Goal: Task Accomplishment & Management: Manage account settings

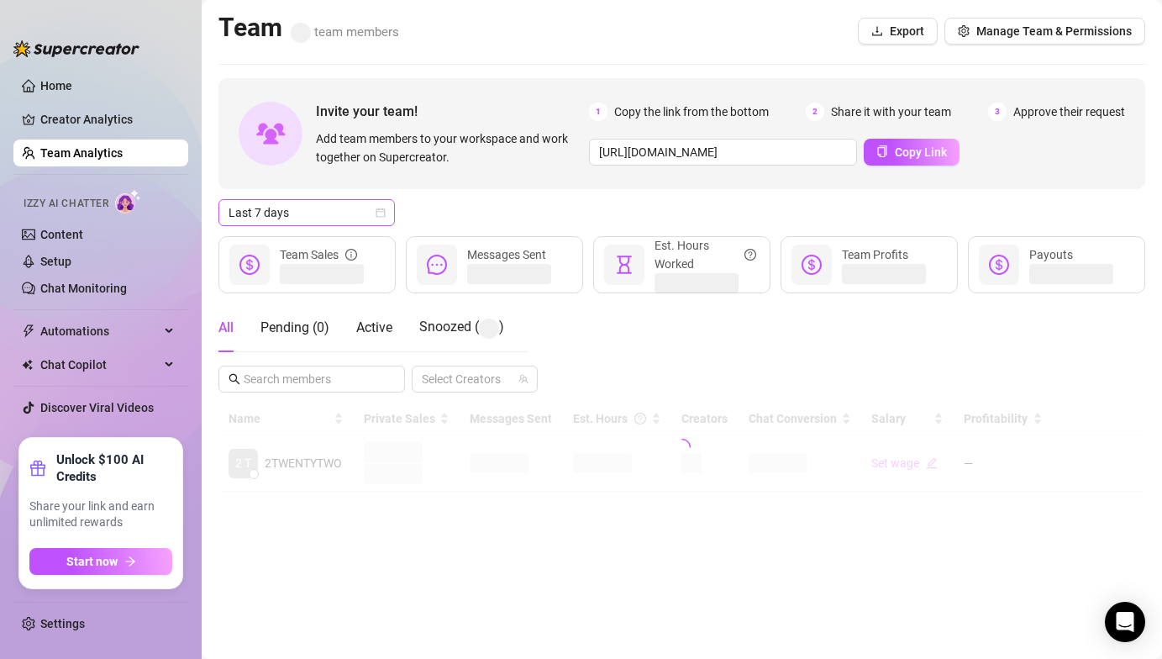
click at [308, 208] on span "Last 7 days" at bounding box center [307, 212] width 156 height 25
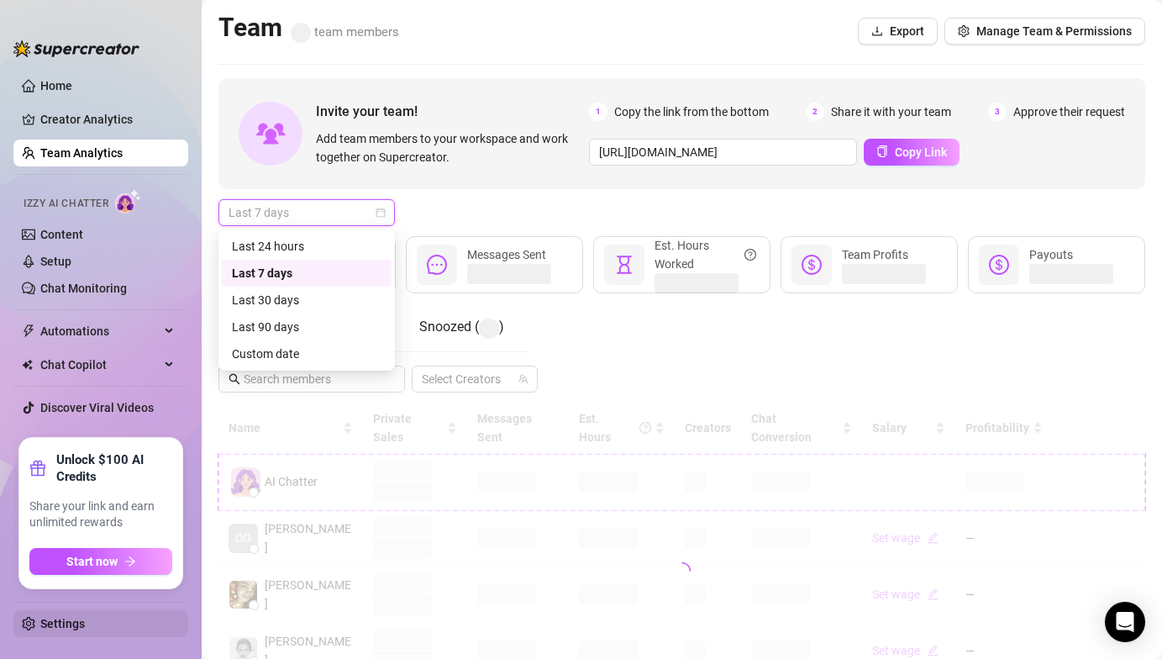
click at [76, 626] on link "Settings" at bounding box center [62, 623] width 45 height 13
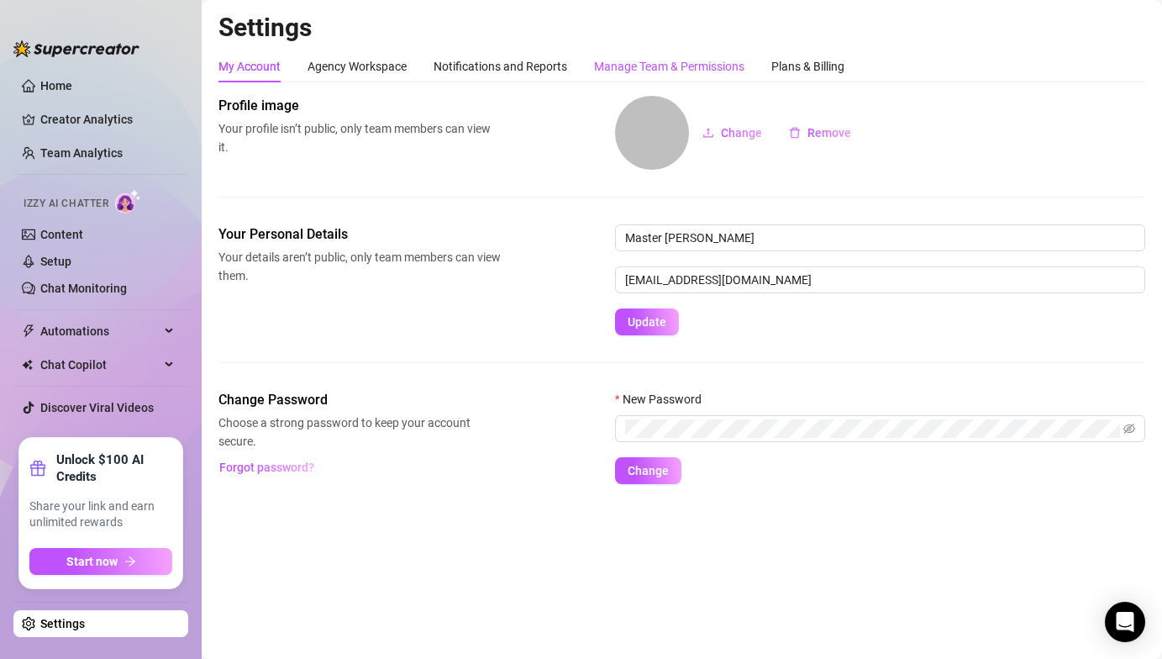
click at [640, 58] on div "Manage Team & Permissions" at bounding box center [669, 66] width 150 height 18
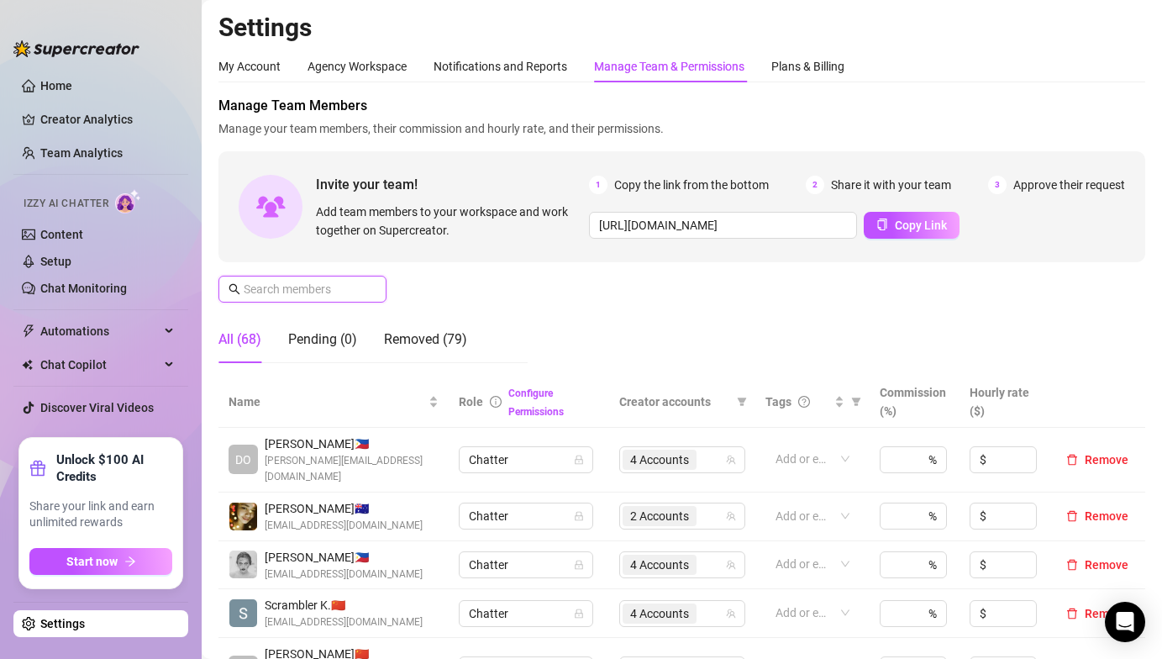
click at [279, 294] on input "text" at bounding box center [303, 289] width 119 height 18
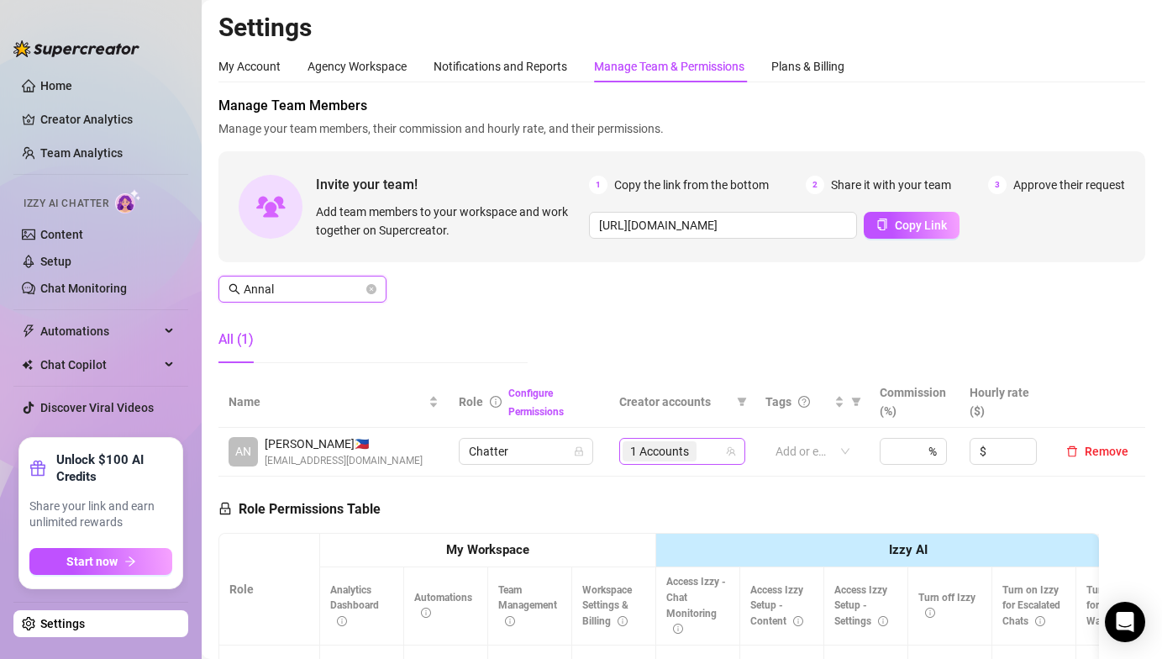
click at [651, 456] on span "1 Accounts" at bounding box center [659, 451] width 59 height 18
type input "Annal"
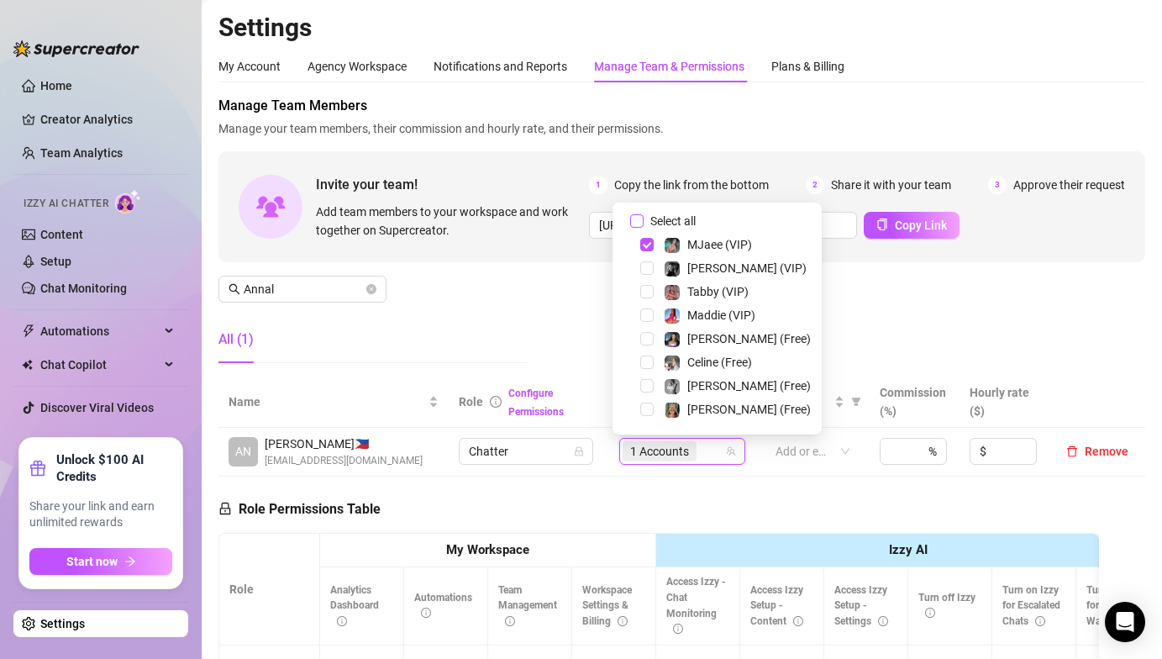
click at [635, 221] on input "Select all" at bounding box center [636, 220] width 13 height 13
drag, startPoint x: 635, startPoint y: 221, endPoint x: 648, endPoint y: 306, distance: 85.8
click at [635, 221] on input "Select all" at bounding box center [636, 220] width 13 height 13
checkbox input "false"
click at [640, 293] on span "Select tree node" at bounding box center [646, 291] width 13 height 13
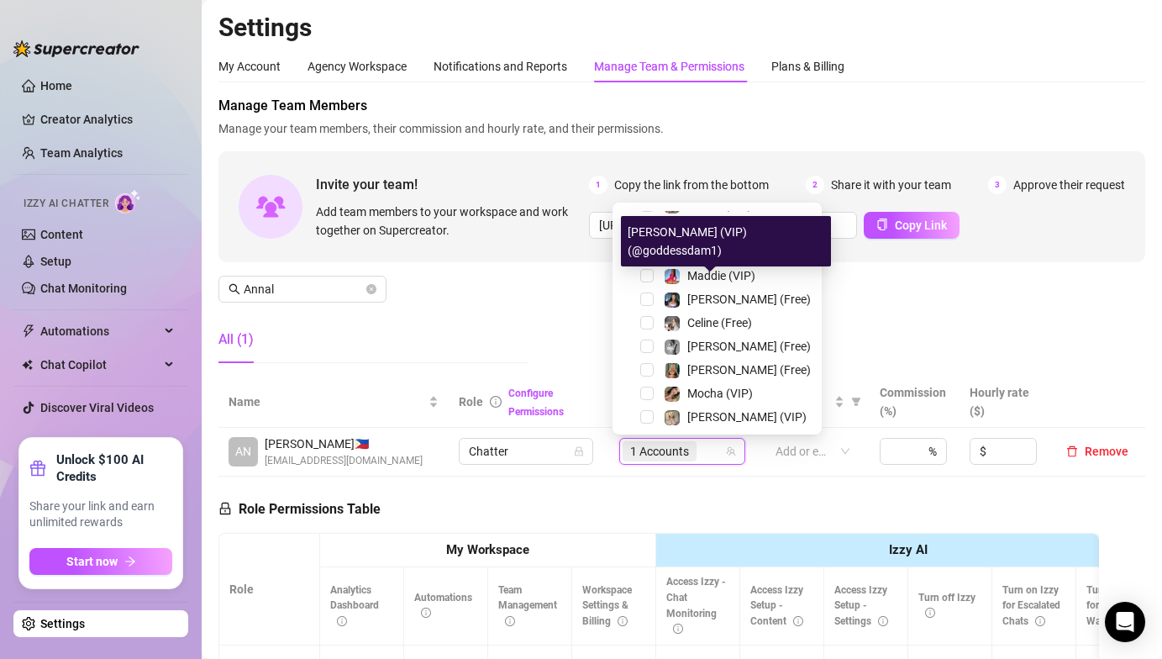
scroll to position [106, 0]
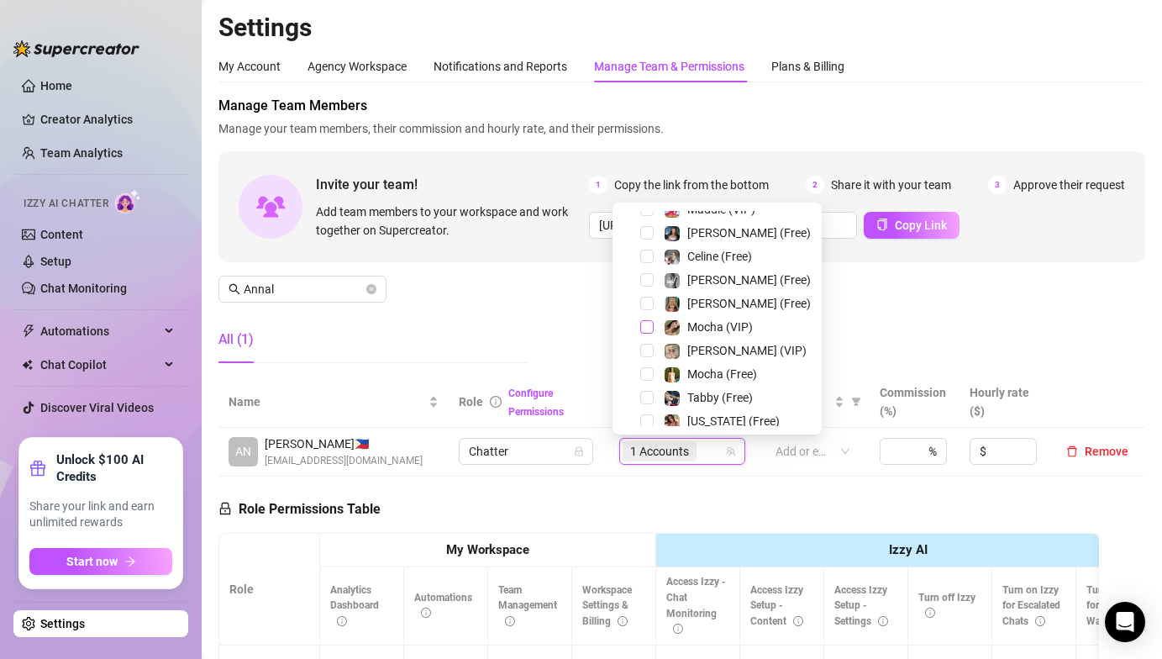
click at [644, 321] on span "Select tree node" at bounding box center [646, 326] width 13 height 13
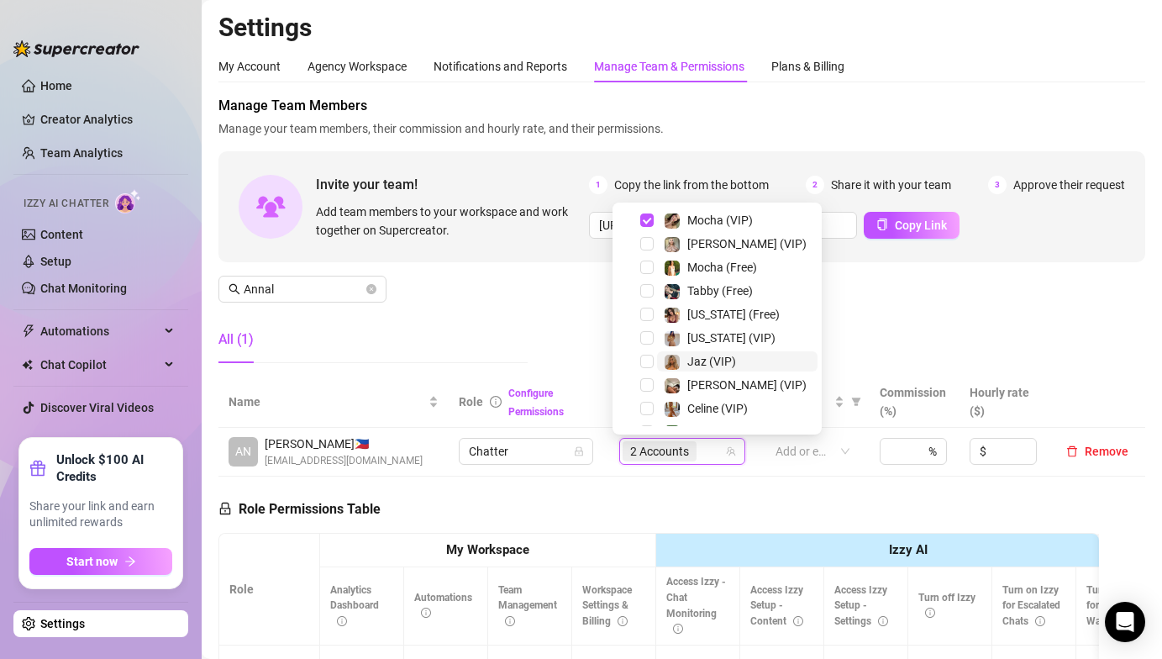
scroll to position [255, 0]
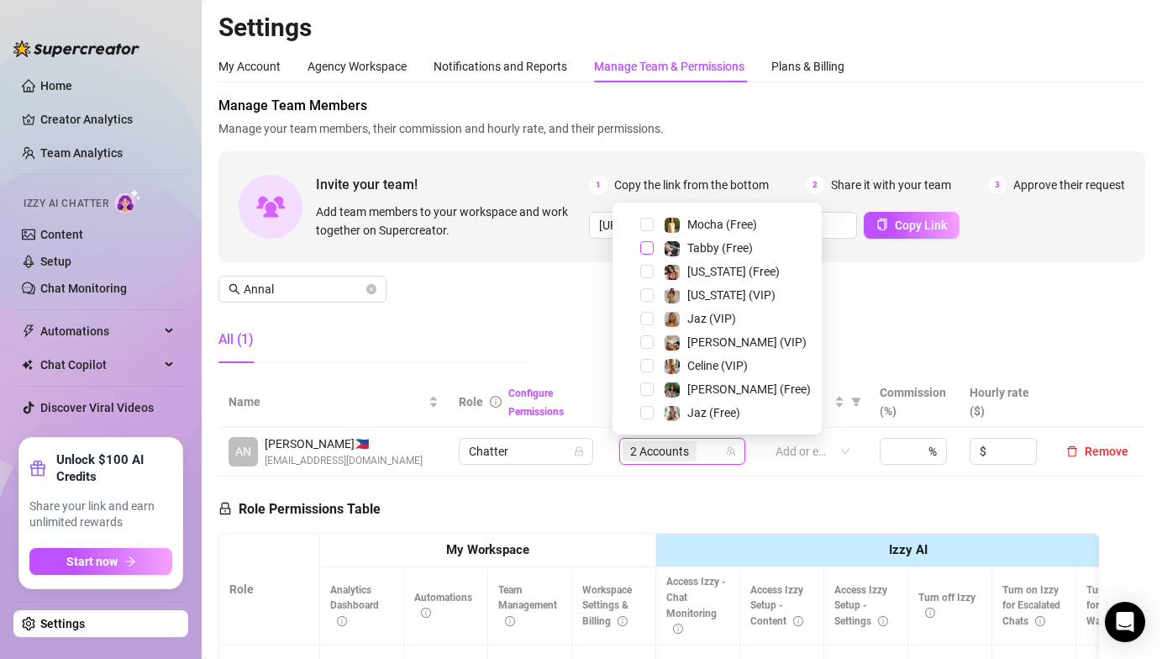
click at [643, 250] on span "Select tree node" at bounding box center [646, 247] width 13 height 13
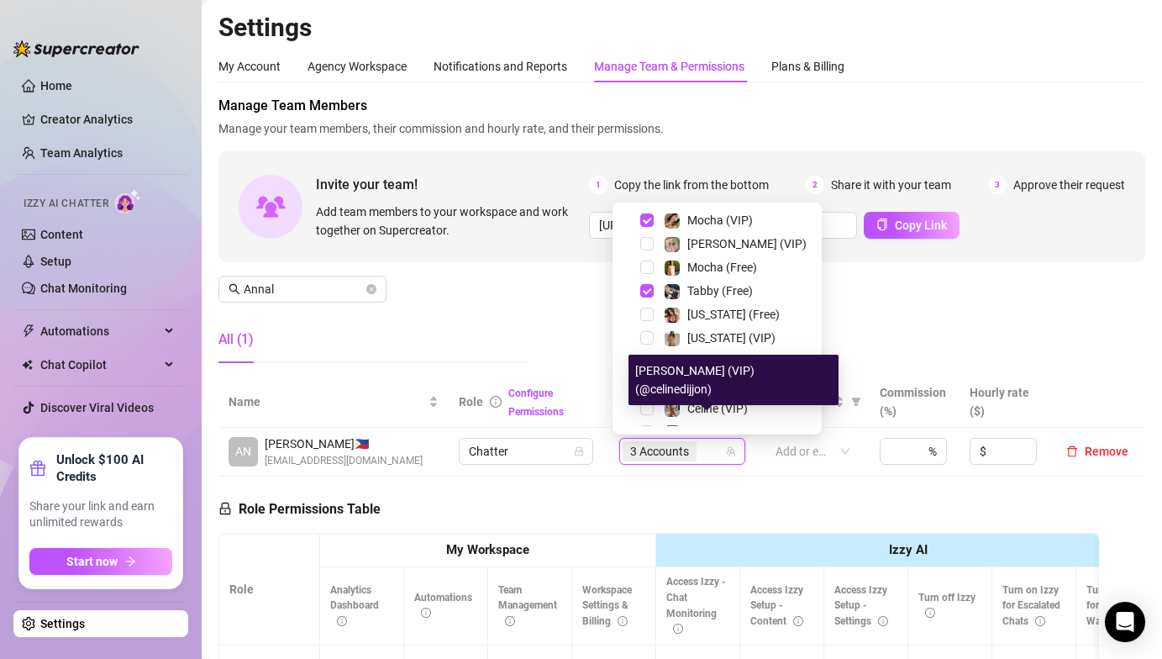
scroll to position [195, 0]
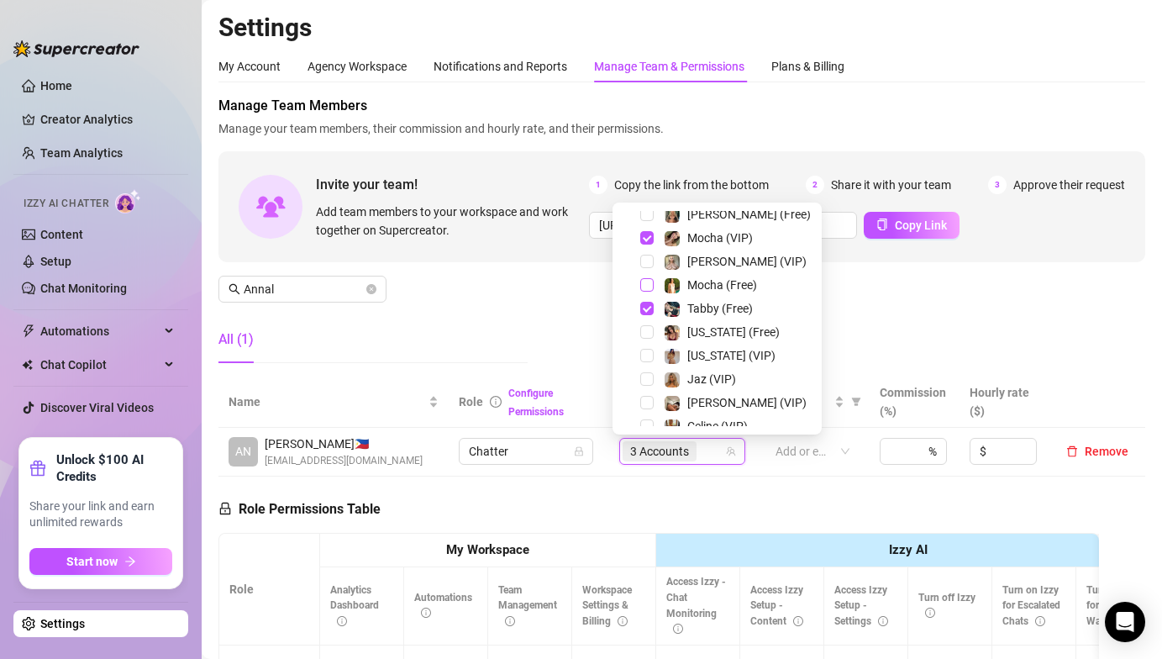
click at [645, 281] on span "Select tree node" at bounding box center [646, 284] width 13 height 13
click at [860, 313] on div "Manage Team Members Manage your team members, their commission and hourly rate,…" at bounding box center [681, 236] width 927 height 281
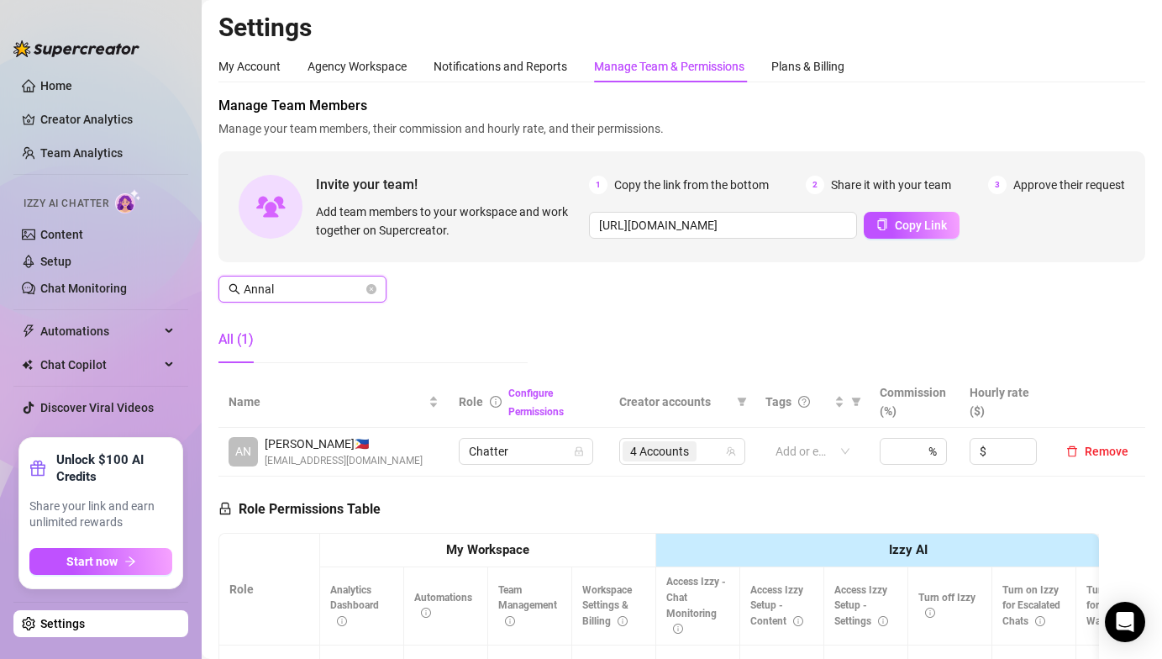
click at [348, 281] on input "Annal" at bounding box center [303, 289] width 119 height 18
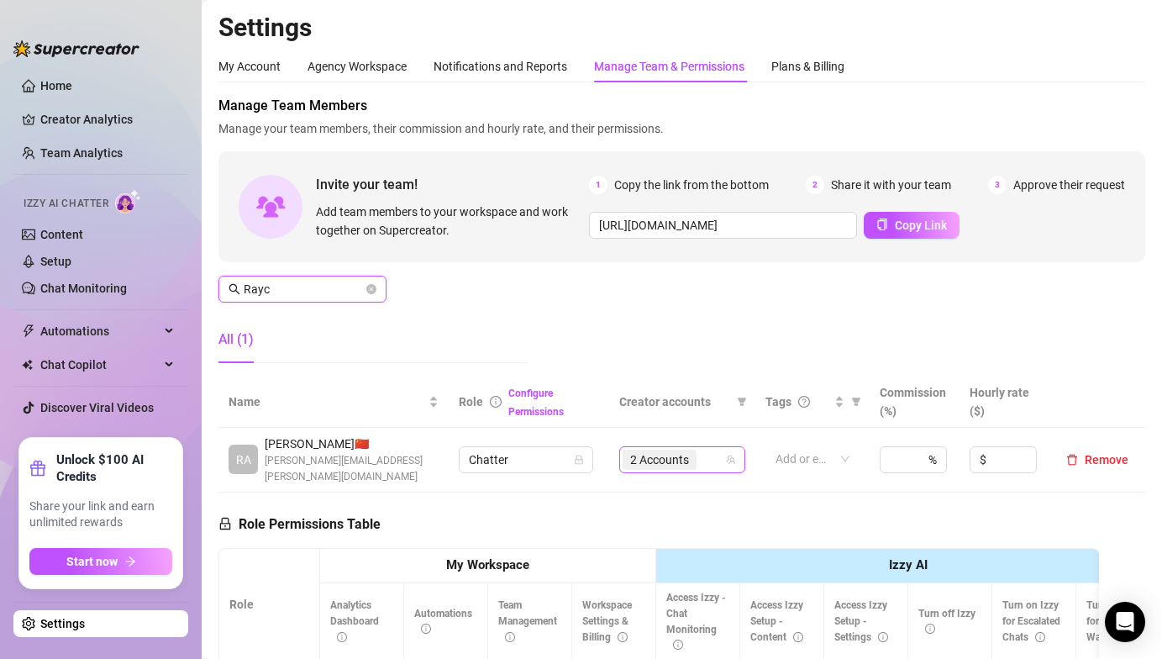
click at [644, 450] on span "2 Accounts" at bounding box center [659, 459] width 59 height 18
type input "Rayc"
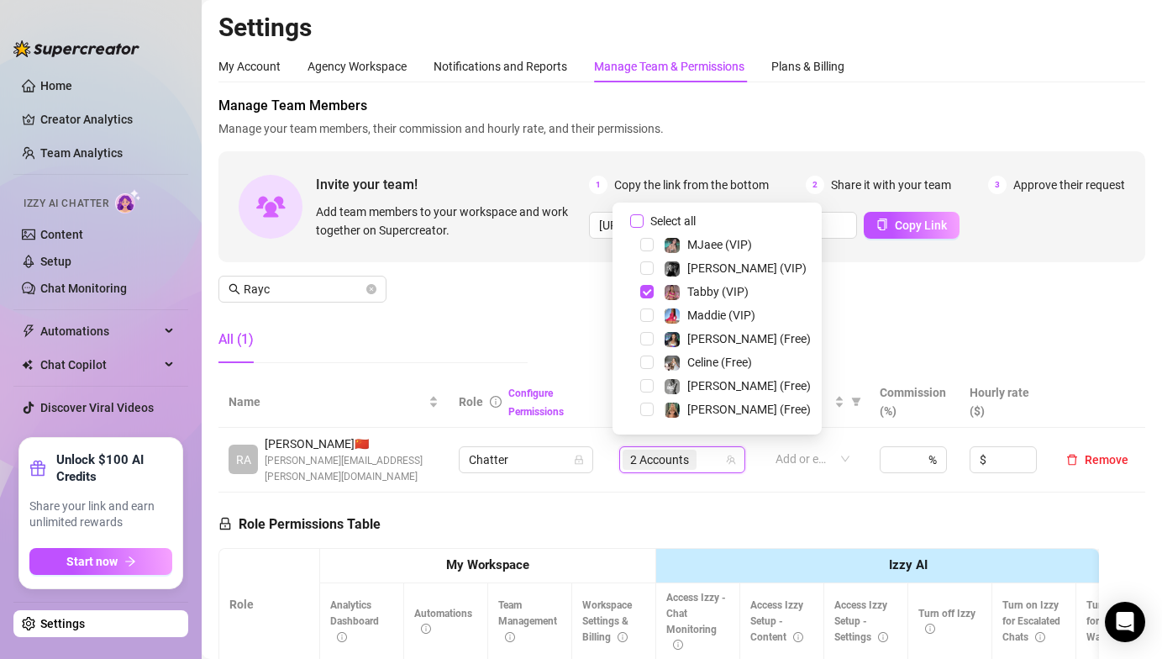
click at [635, 218] on input "Select all" at bounding box center [636, 220] width 13 height 13
checkbox input "false"
click at [648, 358] on span "Select tree node" at bounding box center [646, 361] width 13 height 13
click at [652, 362] on span "Select tree node" at bounding box center [646, 361] width 13 height 13
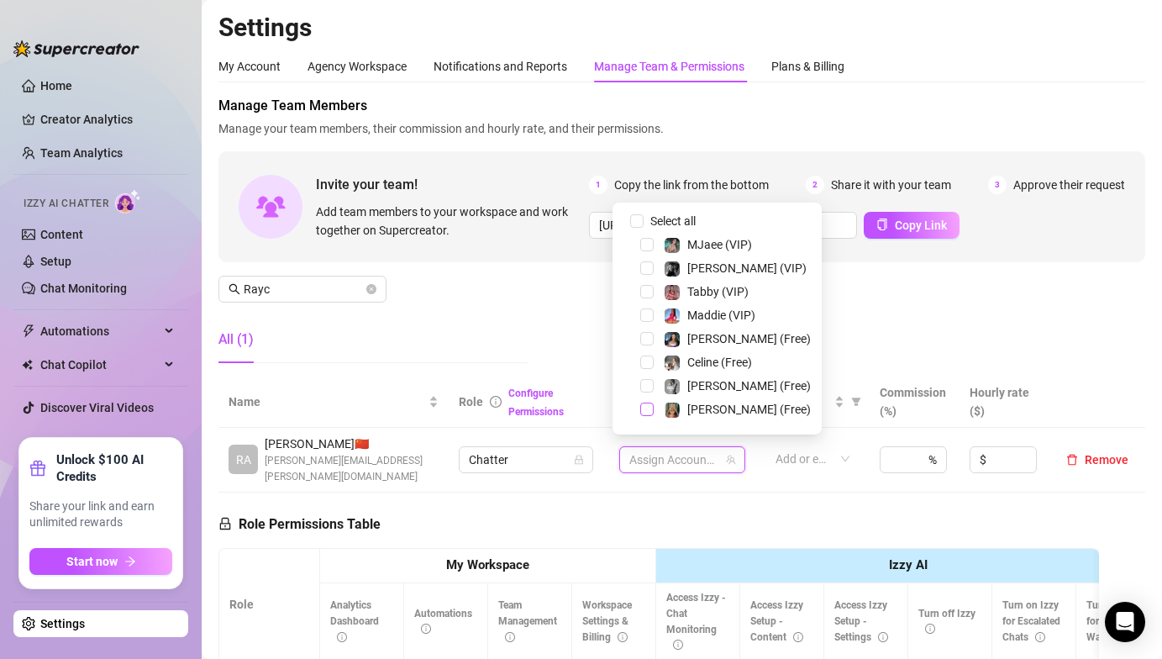
click at [644, 406] on span "Select tree node" at bounding box center [646, 408] width 13 height 13
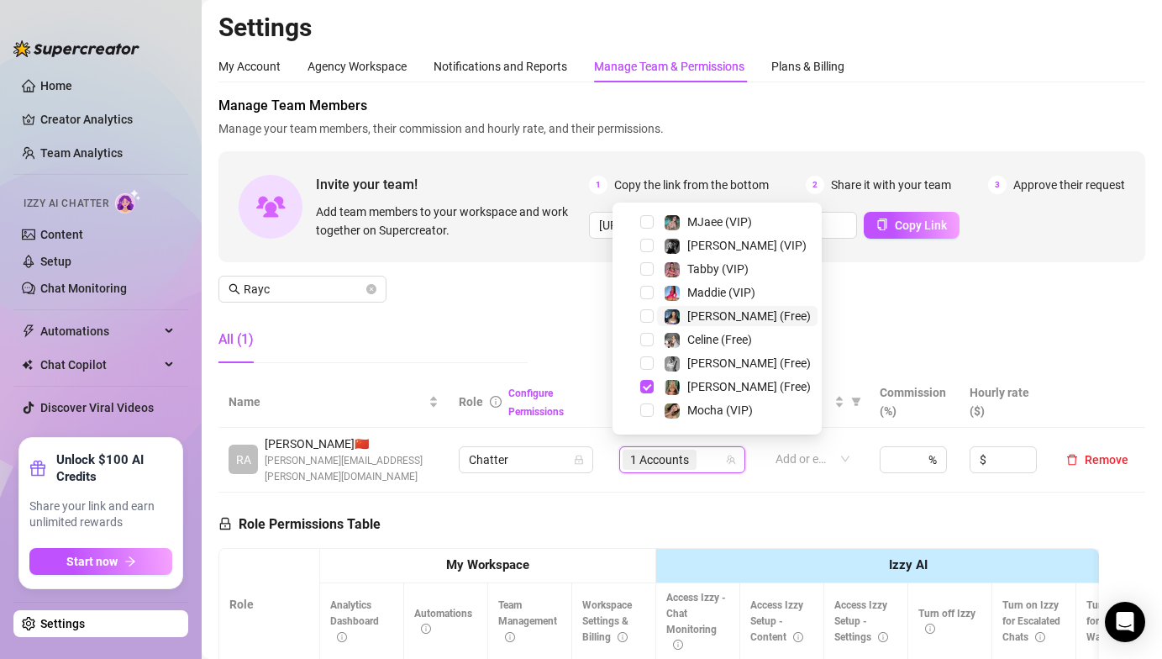
scroll to position [34, 0]
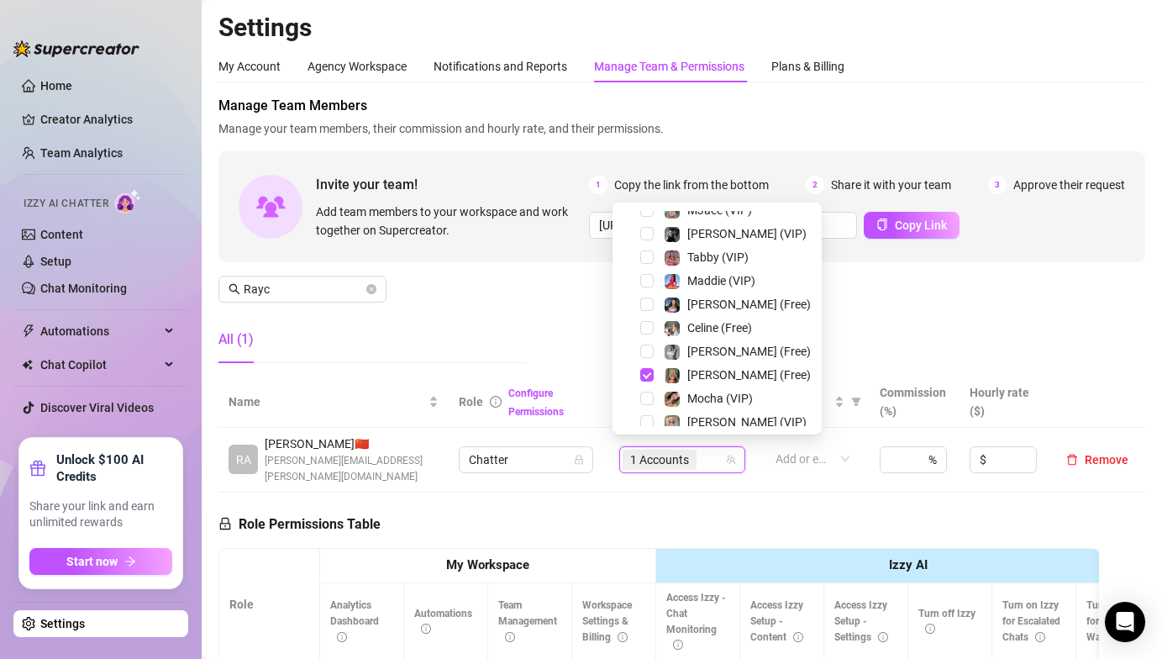
drag, startPoint x: 645, startPoint y: 417, endPoint x: 598, endPoint y: 383, distance: 57.8
click at [644, 417] on span "Select tree node" at bounding box center [646, 421] width 13 height 13
click at [550, 321] on div "Manage Team Members Manage your team members, their commission and hourly rate,…" at bounding box center [681, 236] width 927 height 281
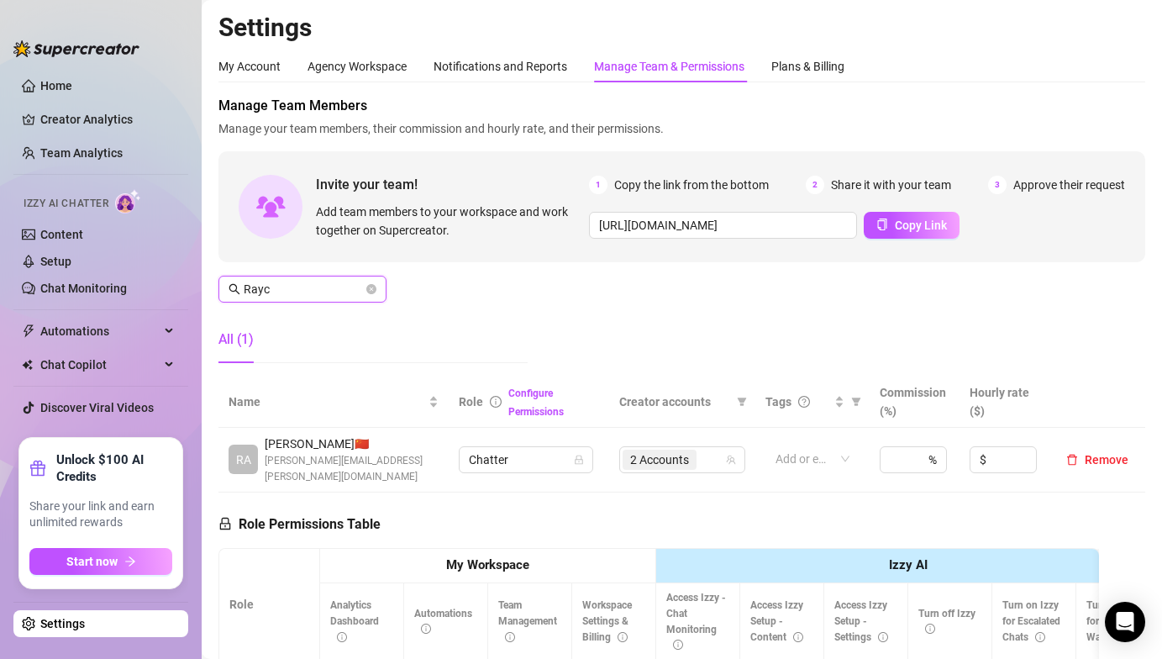
click at [325, 293] on input "Rayc" at bounding box center [303, 289] width 119 height 18
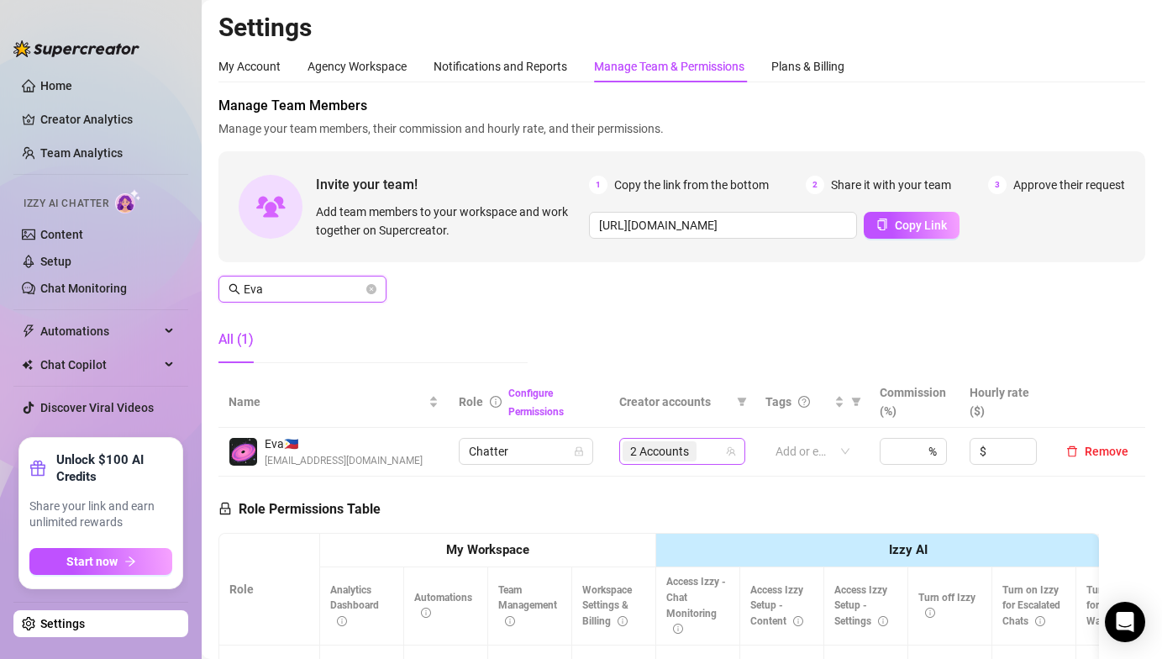
click at [650, 444] on span "2 Accounts" at bounding box center [659, 451] width 59 height 18
type input "Eva"
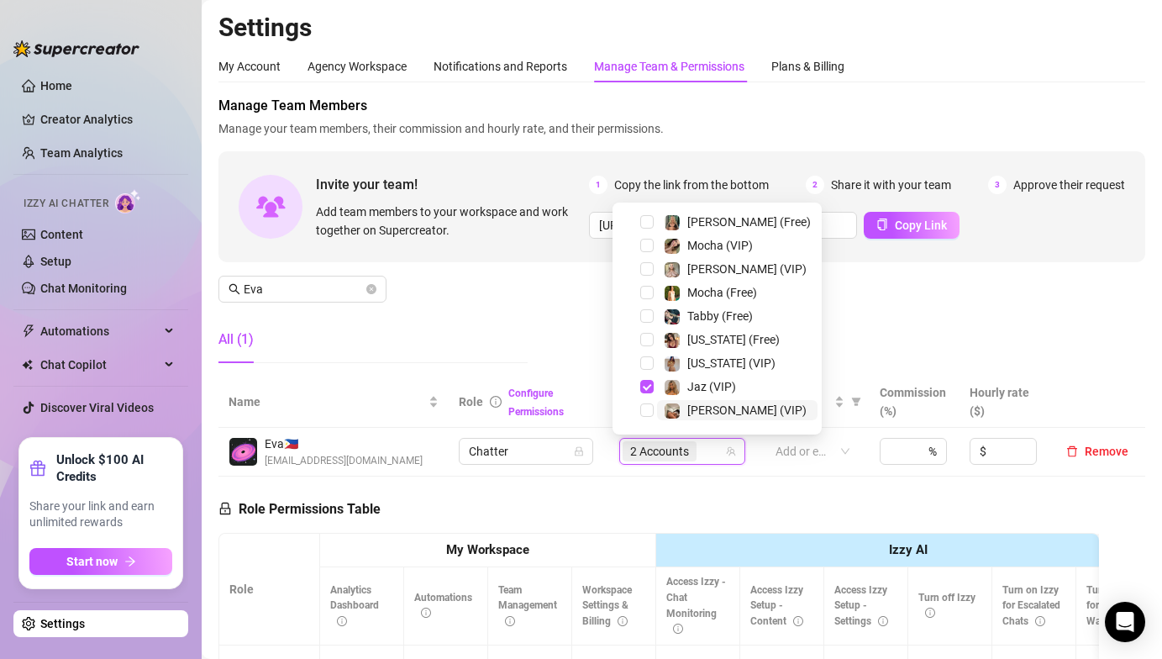
scroll to position [255, 0]
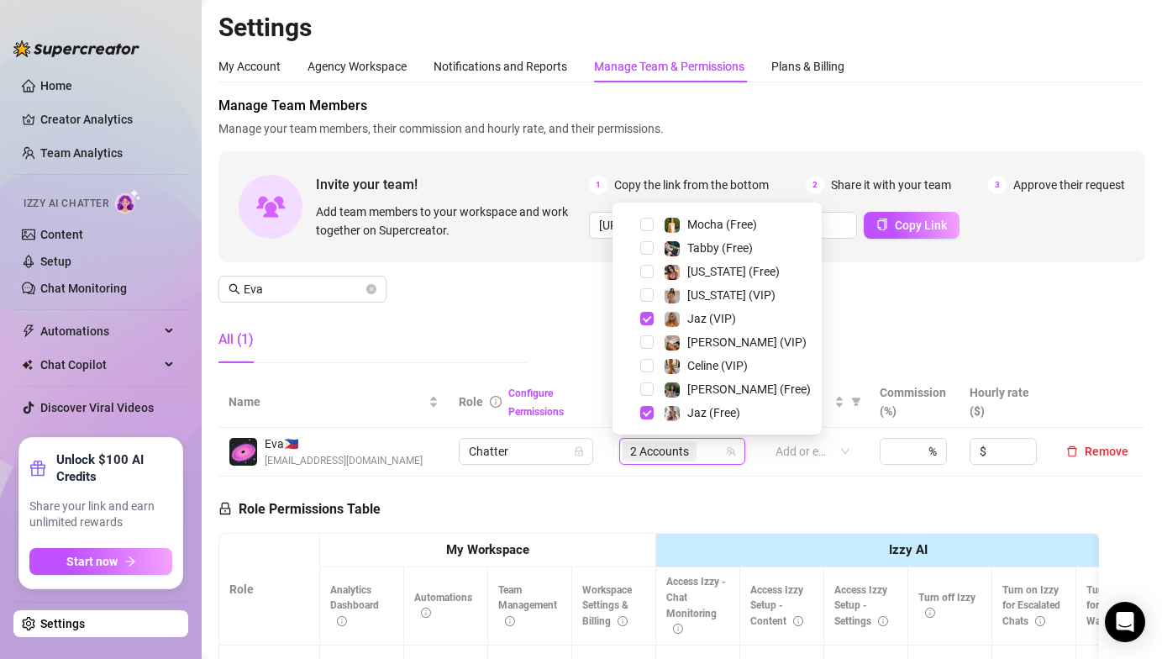
click at [889, 329] on div "Manage Team Members Manage your team members, their commission and hourly rate,…" at bounding box center [681, 236] width 927 height 281
